Goal: Find specific page/section: Find specific page/section

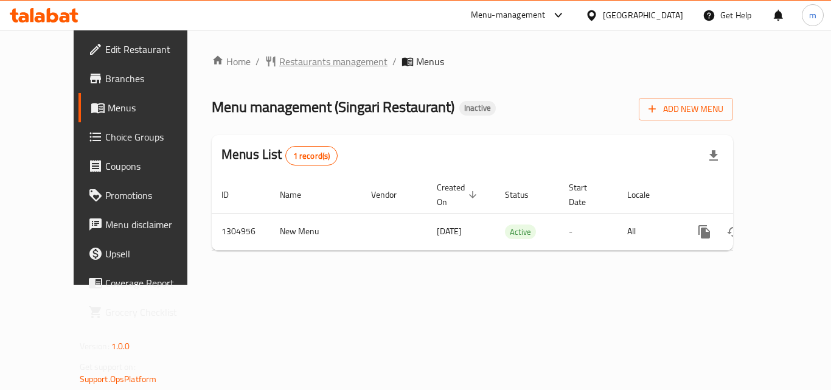
click at [289, 59] on span "Restaurants management" at bounding box center [333, 61] width 108 height 15
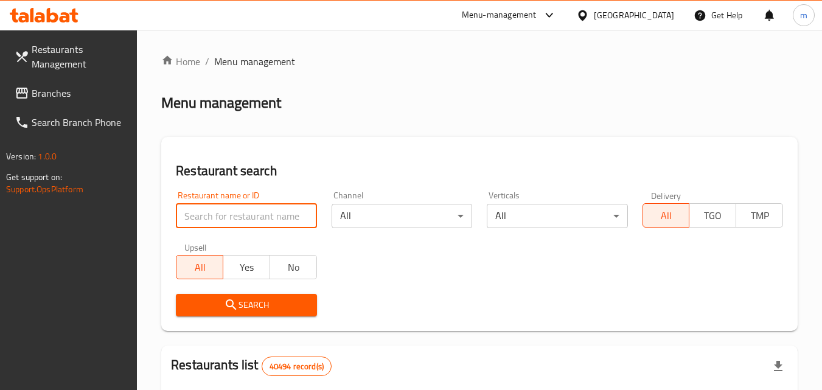
click at [227, 209] on input "search" at bounding box center [246, 216] width 140 height 24
paste input "703461"
type input "703461"
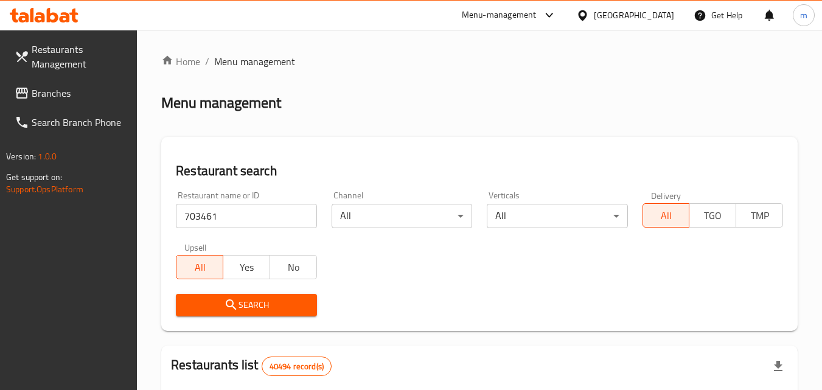
click at [253, 311] on span "Search" at bounding box center [245, 304] width 121 height 15
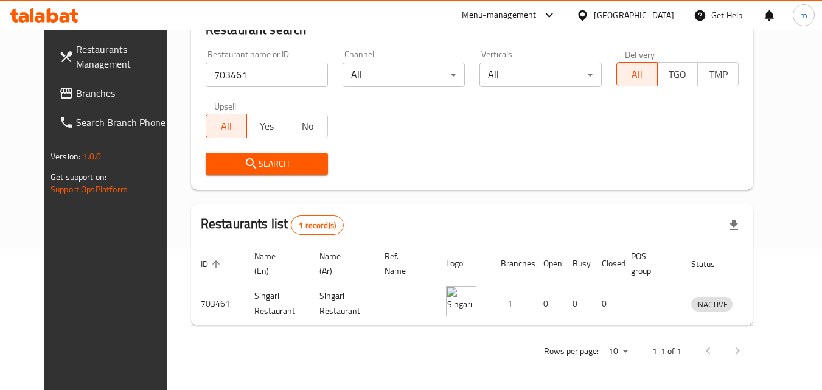
scroll to position [142, 0]
click at [637, 18] on div "[GEOGRAPHIC_DATA]" at bounding box center [634, 15] width 80 height 13
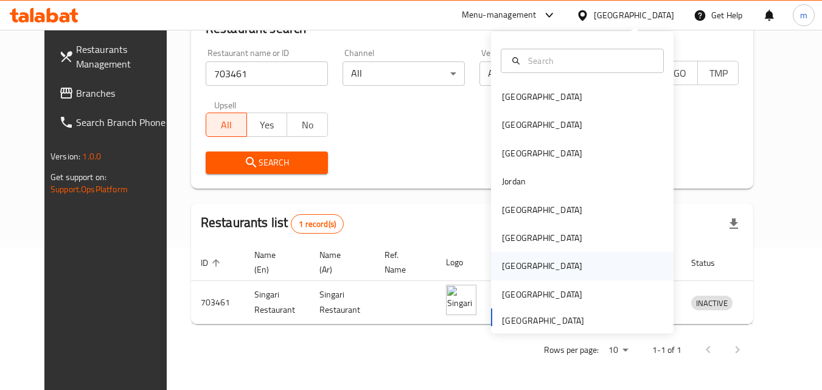
drag, startPoint x: 536, startPoint y: 265, endPoint x: 521, endPoint y: 257, distance: 16.9
click at [521, 257] on div "[GEOGRAPHIC_DATA]" at bounding box center [582, 266] width 182 height 28
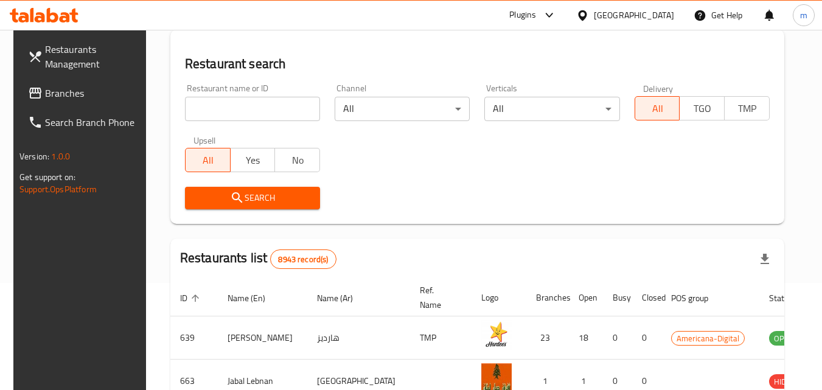
scroll to position [142, 0]
